Goal: Information Seeking & Learning: Compare options

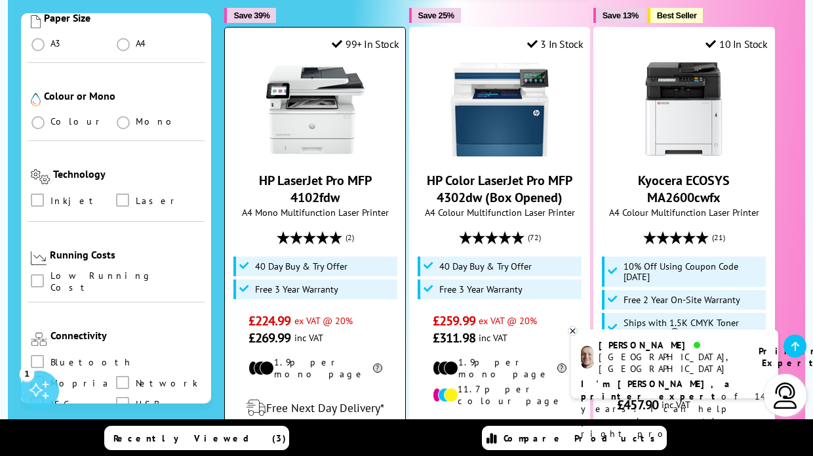
scroll to position [871, 0]
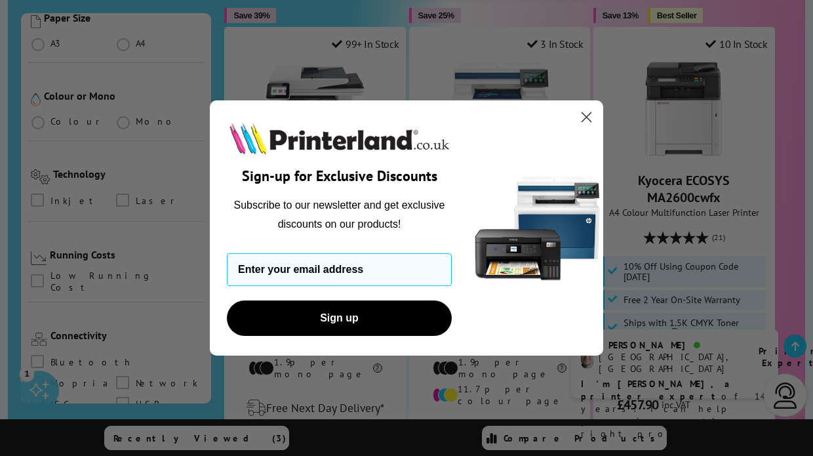
click at [587, 116] on icon "Close dialog" at bounding box center [586, 117] width 9 height 9
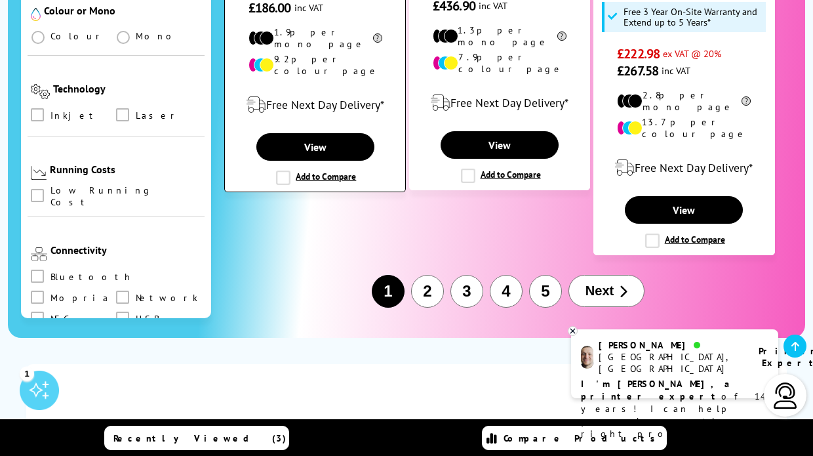
scroll to position [2313, 0]
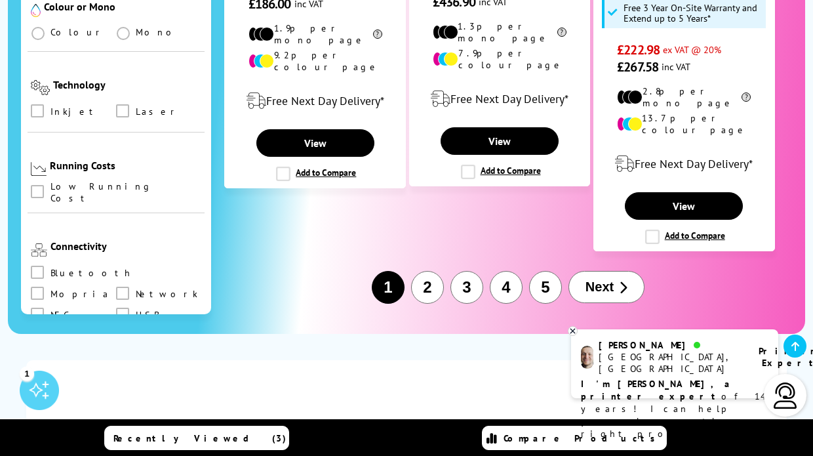
click at [431, 271] on button "2" at bounding box center [427, 287] width 33 height 33
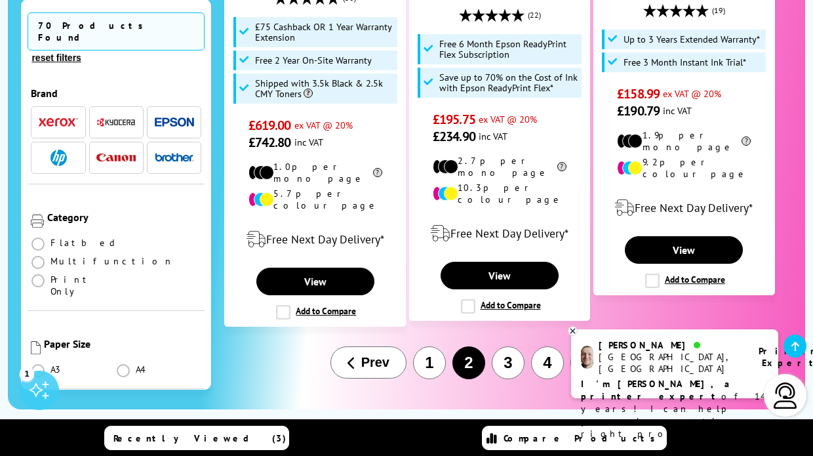
scroll to position [2222, 0]
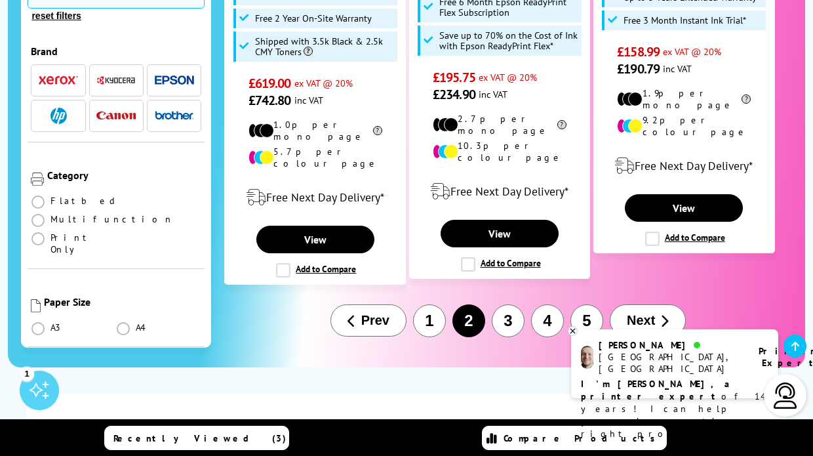
click at [504, 304] on button "3" at bounding box center [508, 320] width 33 height 33
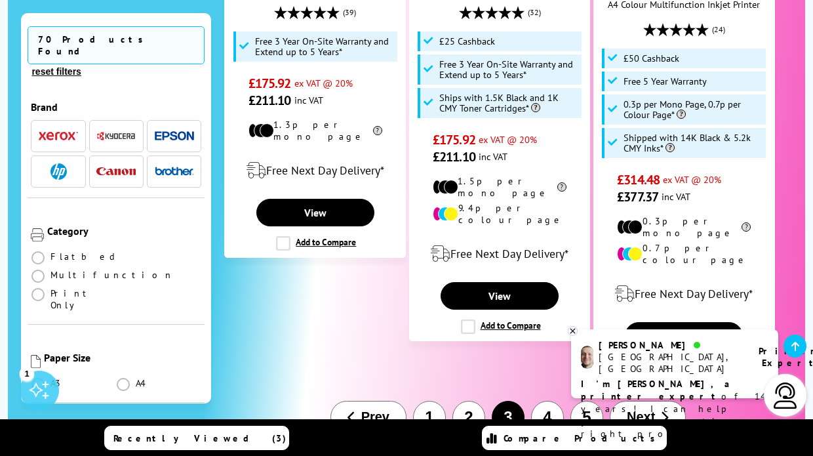
scroll to position [2198, 0]
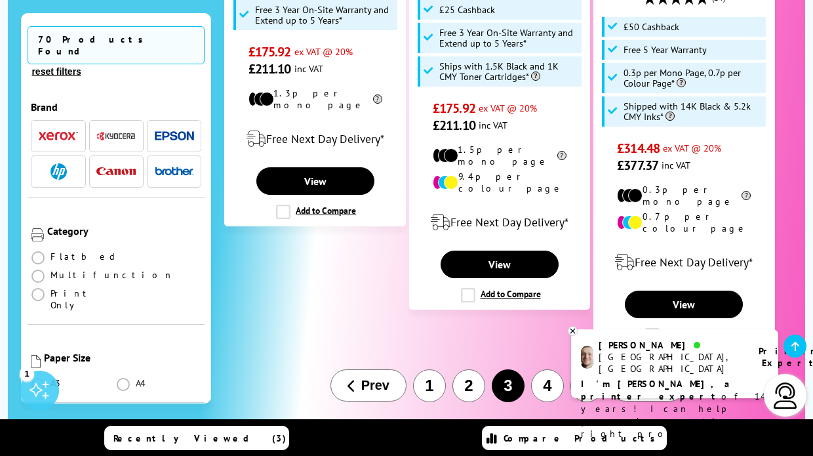
click at [547, 369] on button "4" at bounding box center [547, 385] width 33 height 33
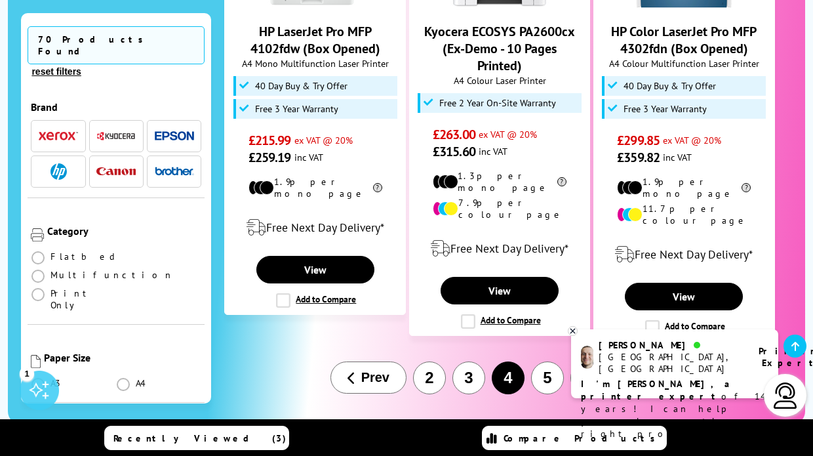
scroll to position [2089, 0]
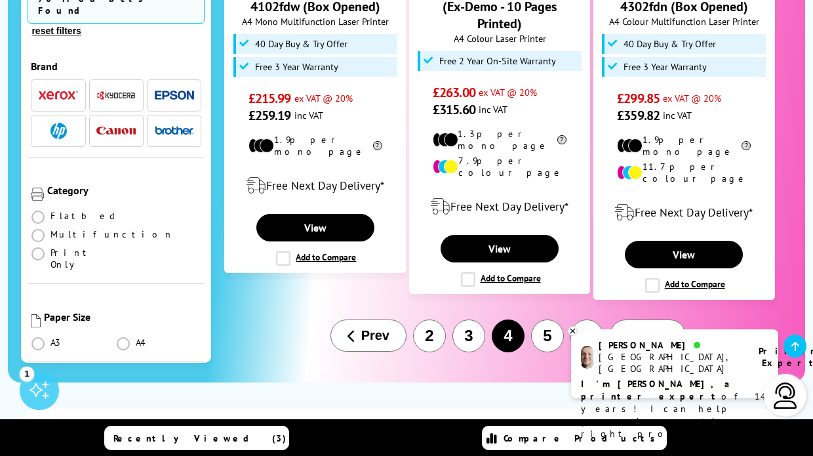
click at [545, 319] on button "5" at bounding box center [547, 335] width 33 height 33
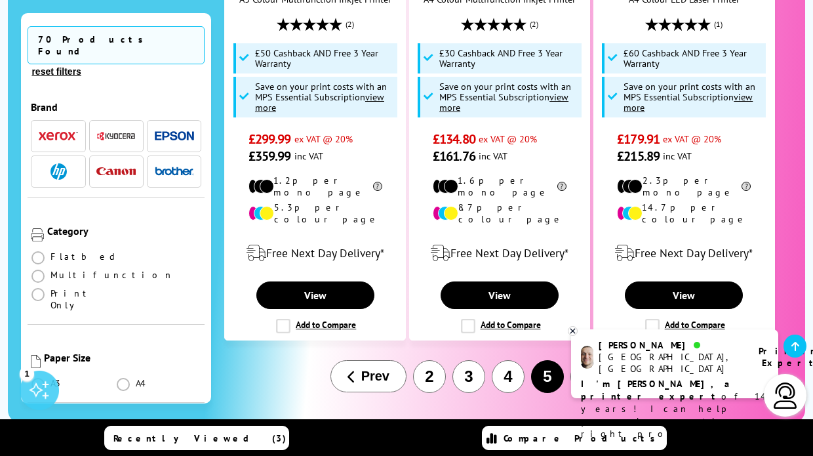
scroll to position [2114, 0]
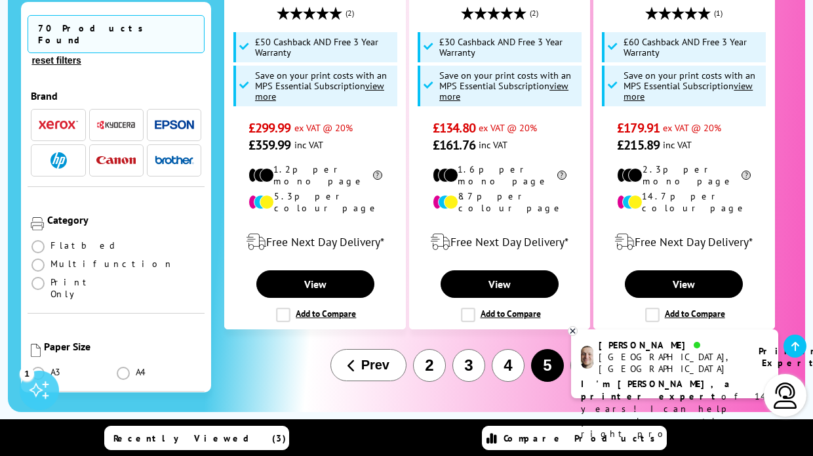
click at [593, 349] on button "6" at bounding box center [586, 365] width 33 height 33
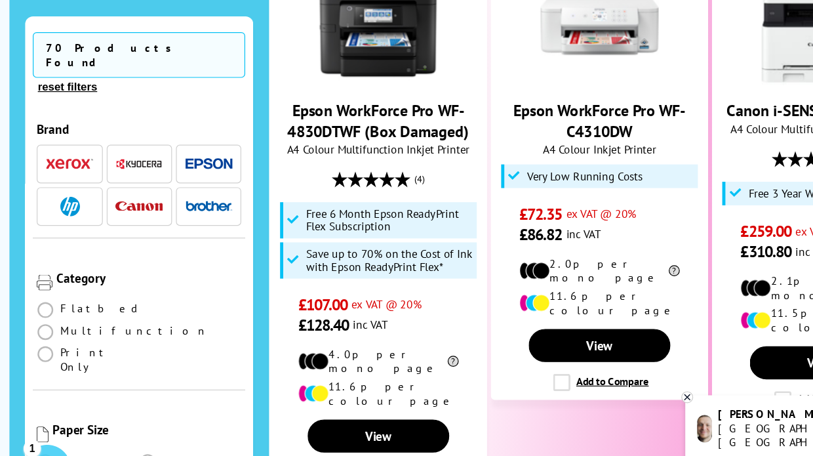
scroll to position [1388, 0]
